Goal: Task Accomplishment & Management: Complete application form

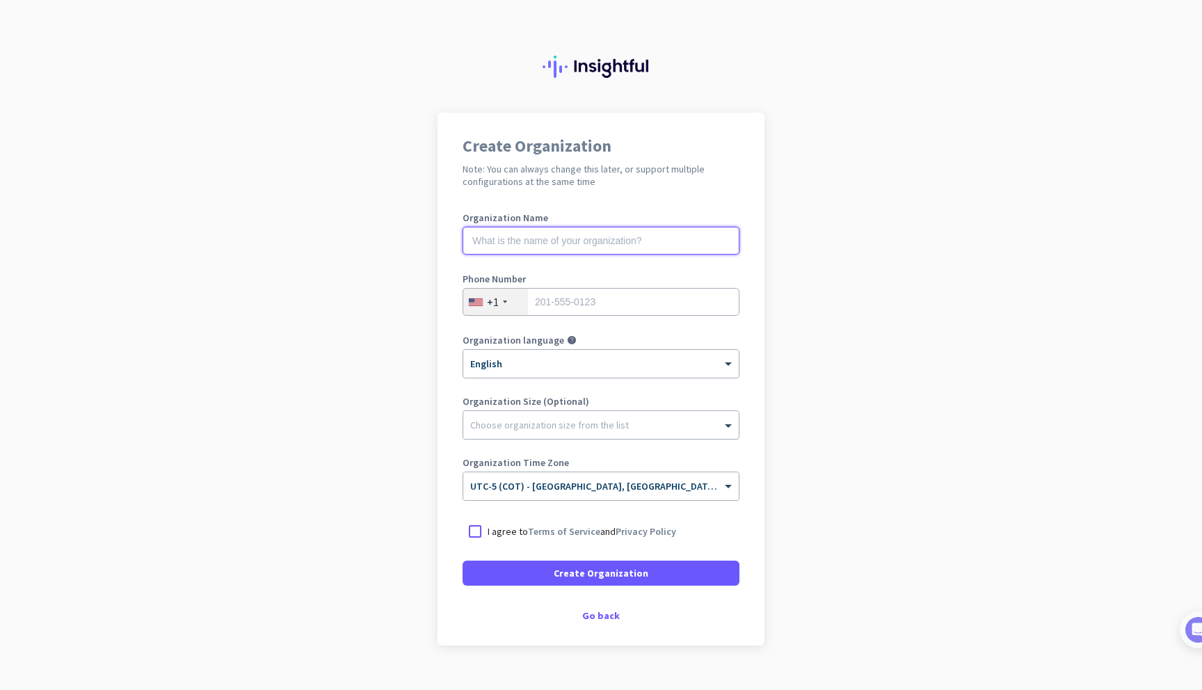
click at [581, 241] on input "text" at bounding box center [601, 241] width 277 height 28
click at [625, 243] on input "text" at bounding box center [601, 241] width 277 height 28
type input "b"
type input "Brix Cash Offers"
click at [649, 311] on input "tel" at bounding box center [601, 302] width 277 height 28
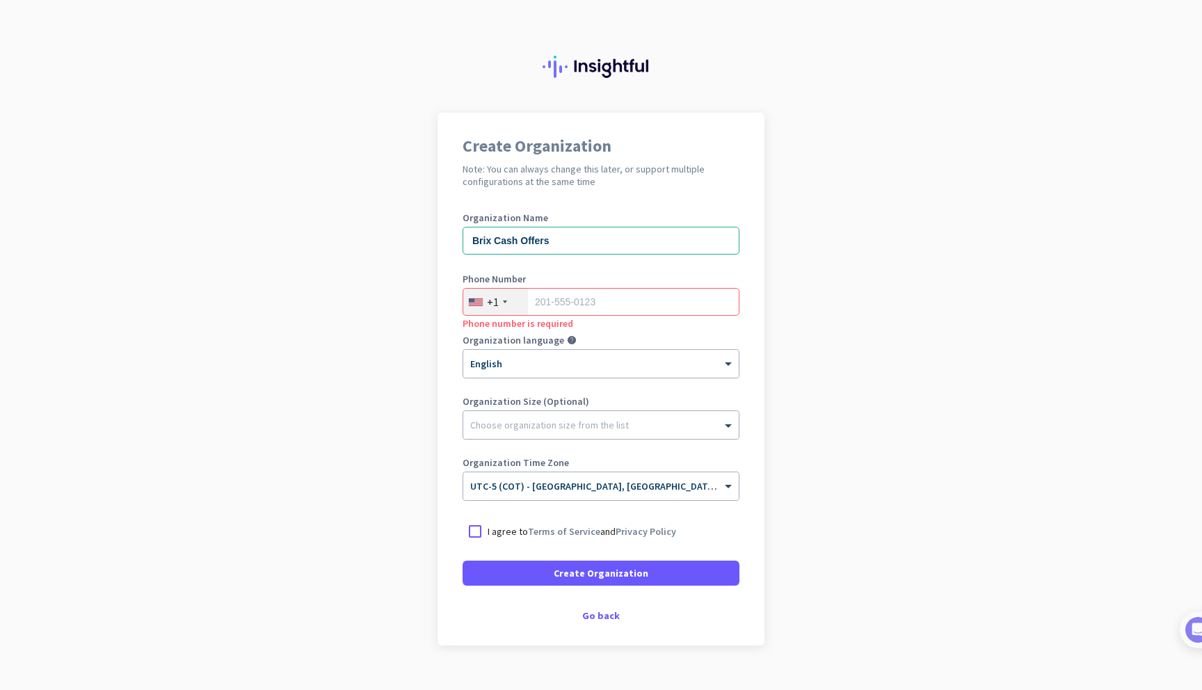
click at [501, 305] on div "+1" at bounding box center [495, 302] width 65 height 26
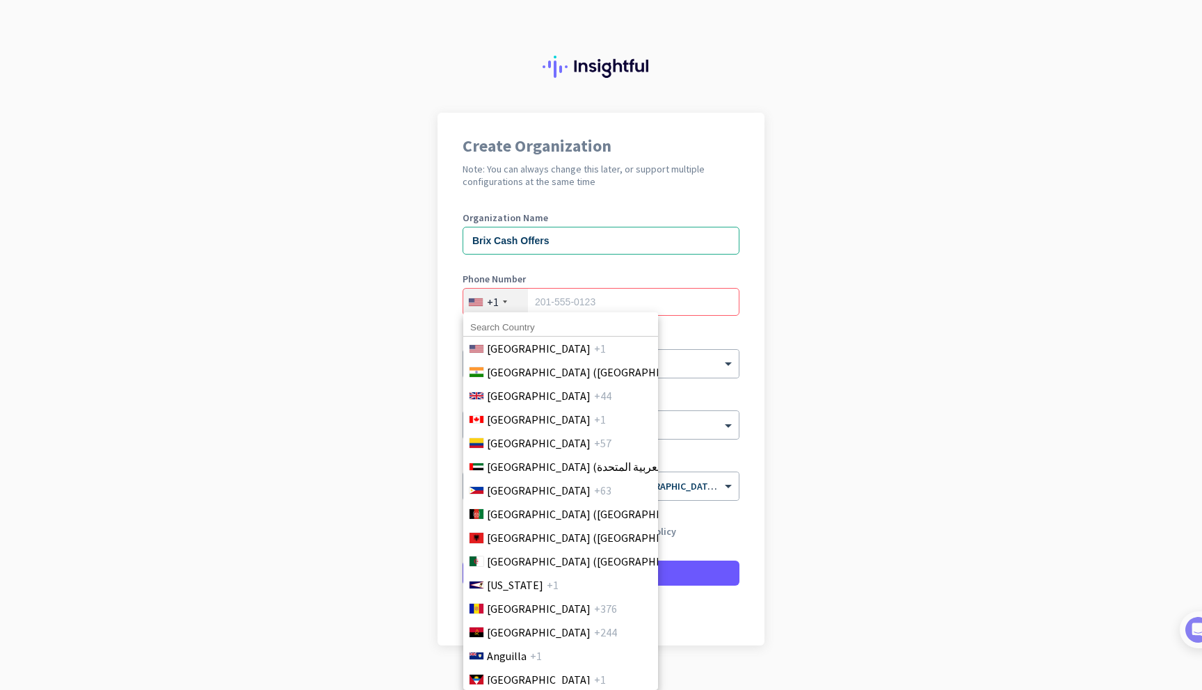
click at [513, 326] on input at bounding box center [560, 328] width 195 height 18
type input "[GEOGRAPHIC_DATA]"
click at [532, 436] on li "Colombia +57" at bounding box center [560, 443] width 195 height 24
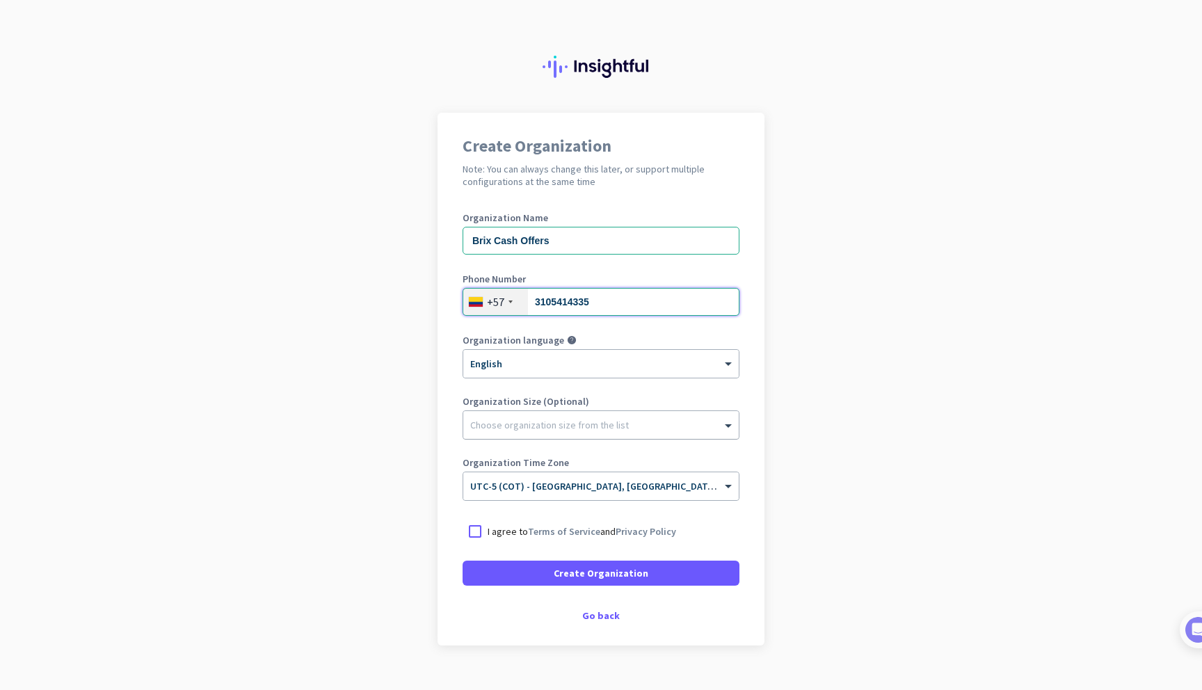
type input "3105414335"
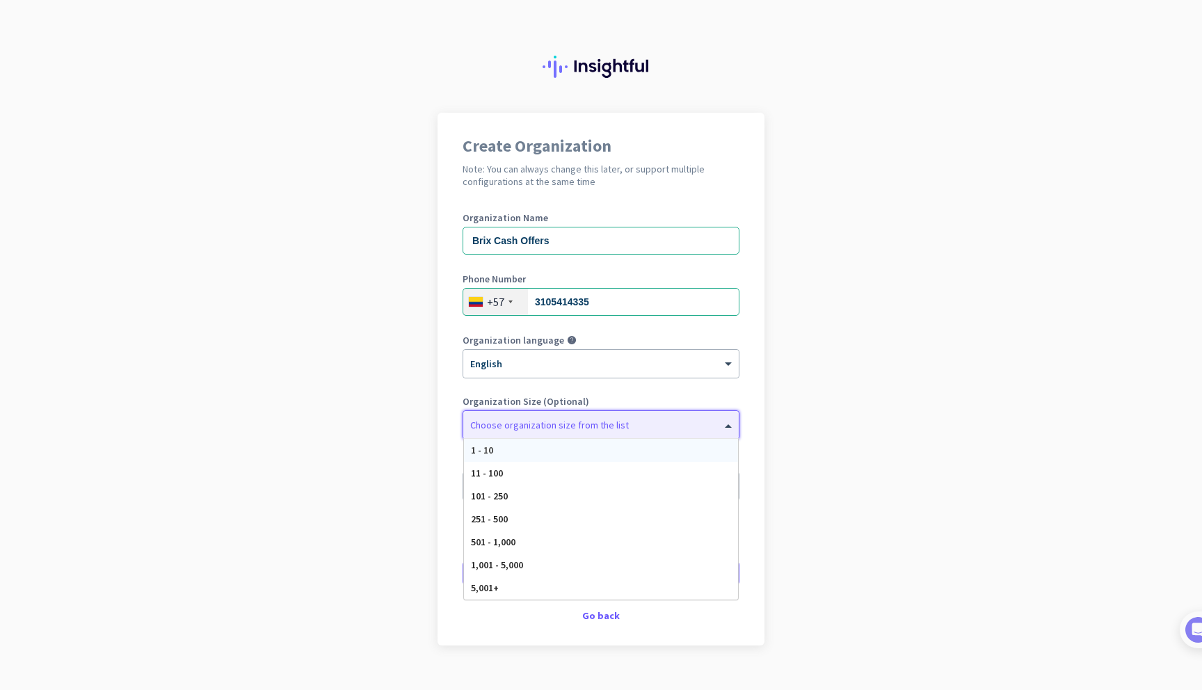
click at [591, 429] on div "Choose organization size from the list" at bounding box center [549, 425] width 159 height 13
click at [591, 479] on div "11 - 100" at bounding box center [601, 473] width 274 height 23
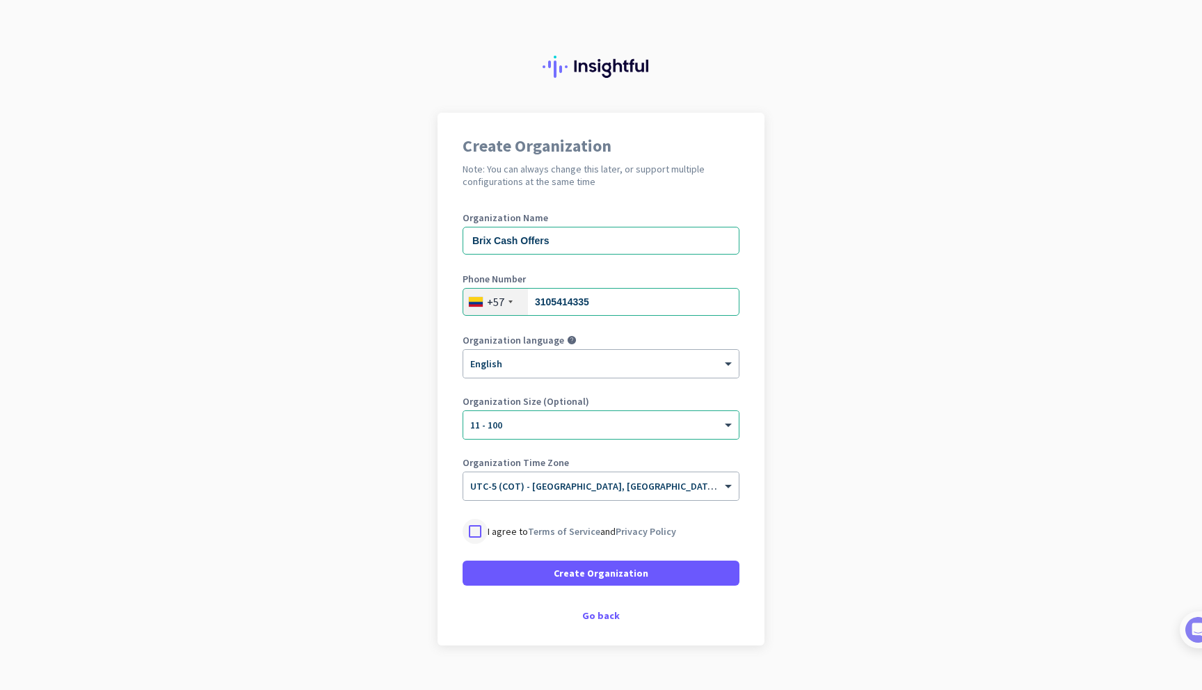
click at [478, 529] on div at bounding box center [475, 531] width 25 height 25
click at [584, 577] on span "Create Organization" at bounding box center [601, 573] width 95 height 14
